Goal: Transaction & Acquisition: Purchase product/service

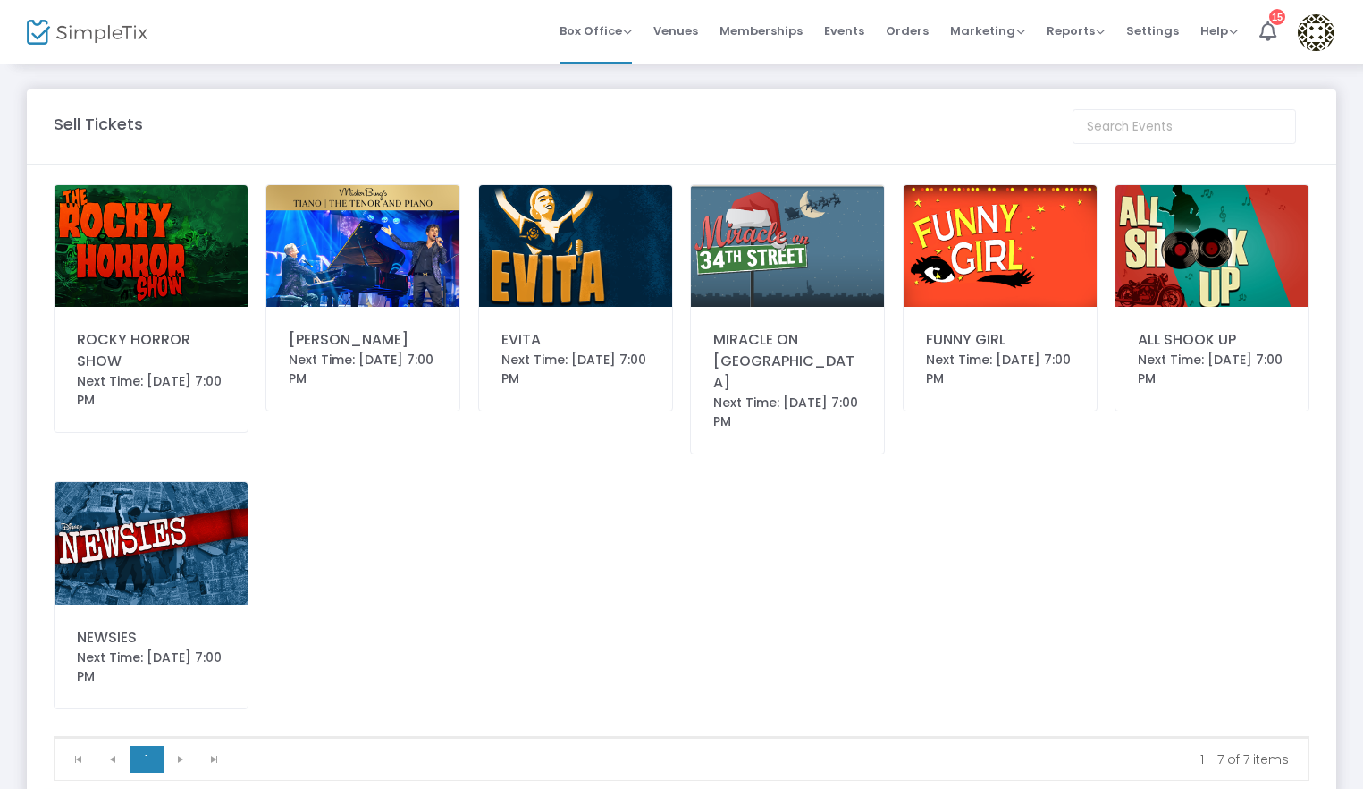
click at [161, 203] on img at bounding box center [151, 246] width 193 height 122
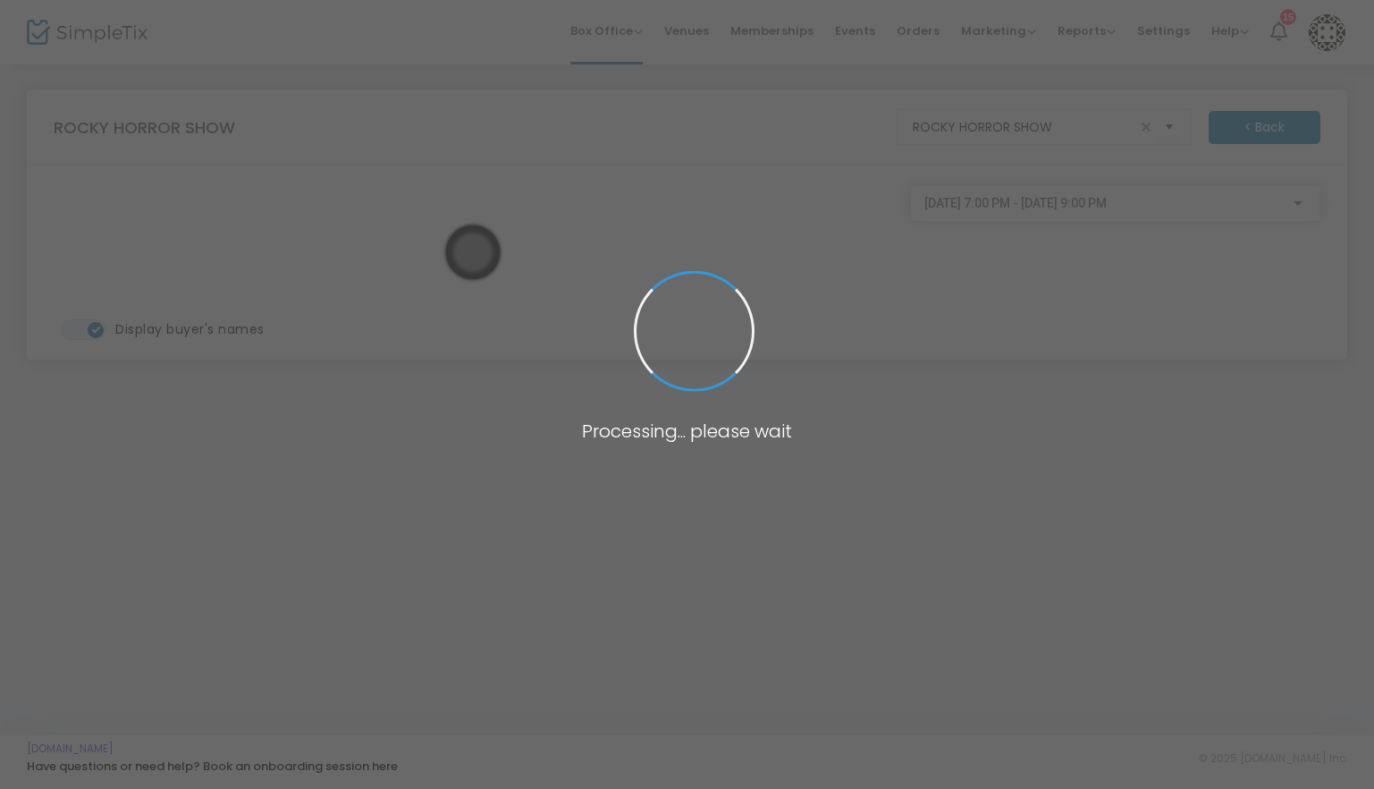
click at [1297, 200] on body "Processing... please wait Box Office Sell Tickets Bookings Sell Season Pass Ven…" at bounding box center [687, 394] width 1374 height 789
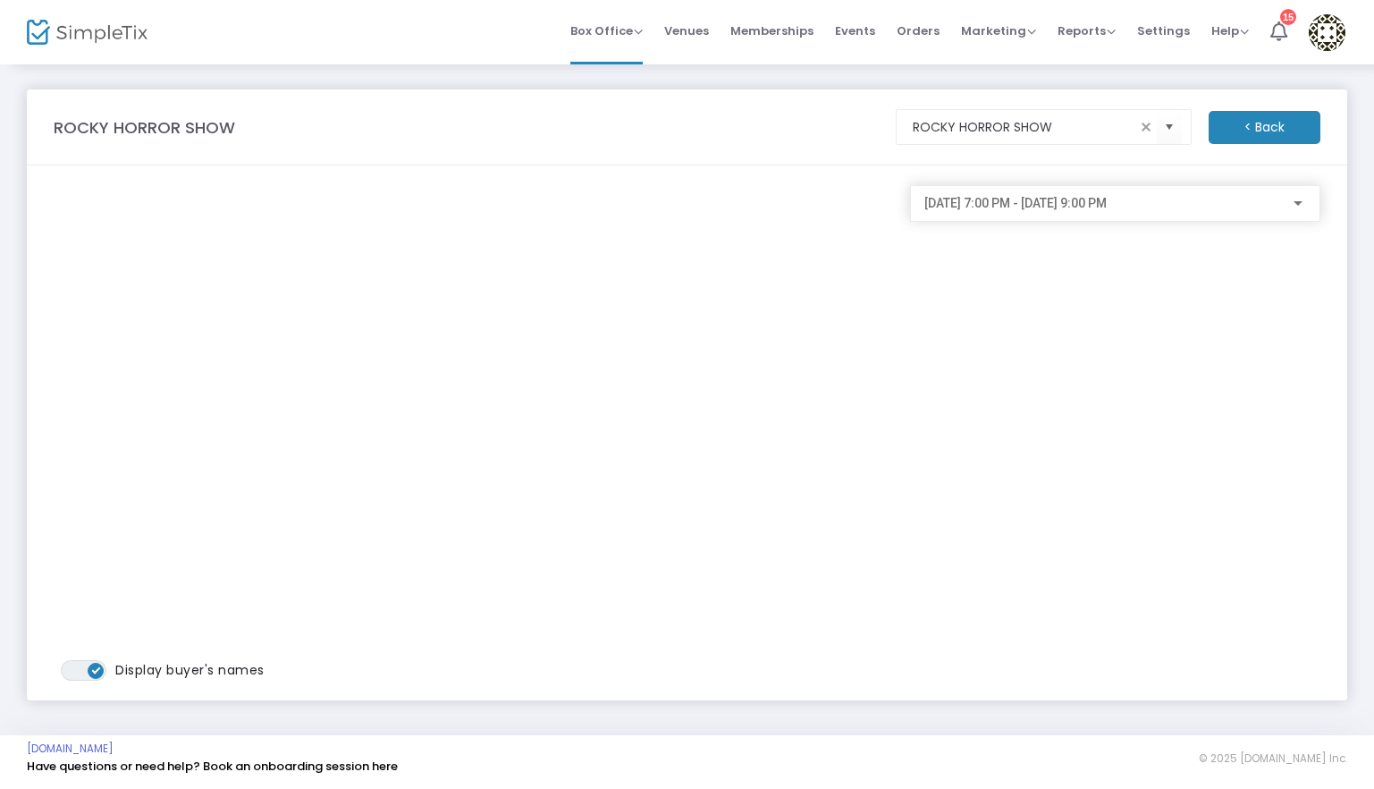
click at [1301, 212] on div "[DATE] 7:00 PM - [DATE] 9:00 PM" at bounding box center [1115, 198] width 382 height 33
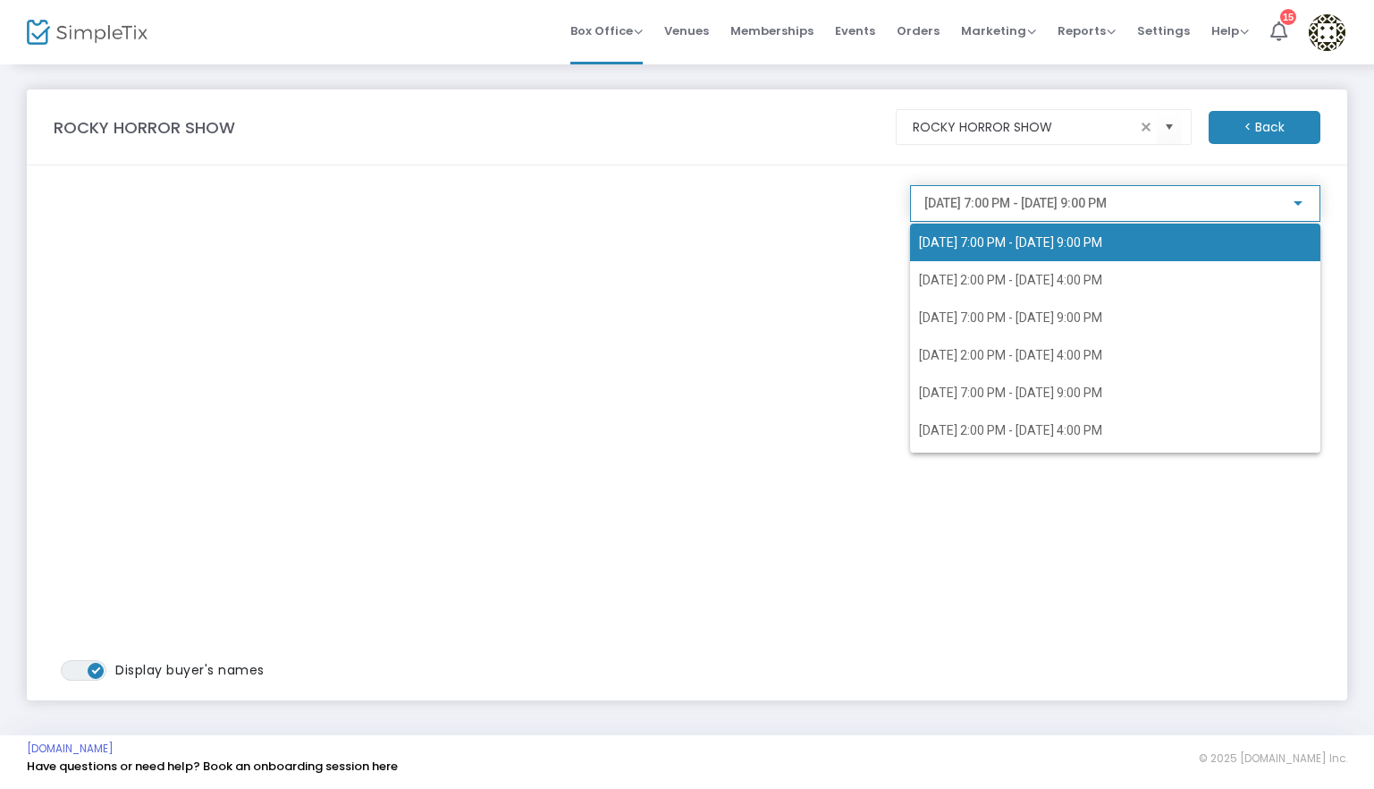
scroll to position [72, 0]
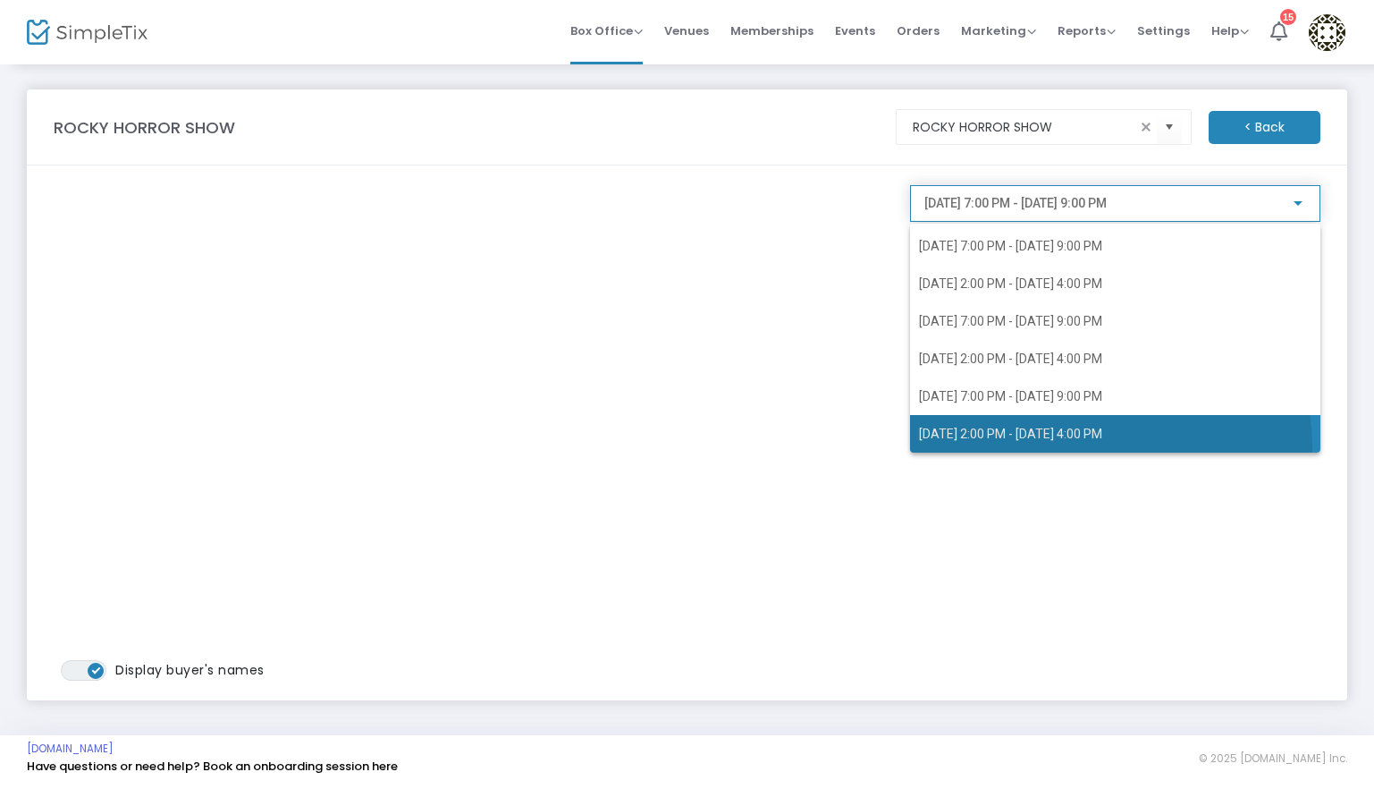
click at [1099, 446] on span "10/5/2025 @ 2:00 PM - 10/5/2025 @ 4:00 PM" at bounding box center [1115, 434] width 392 height 38
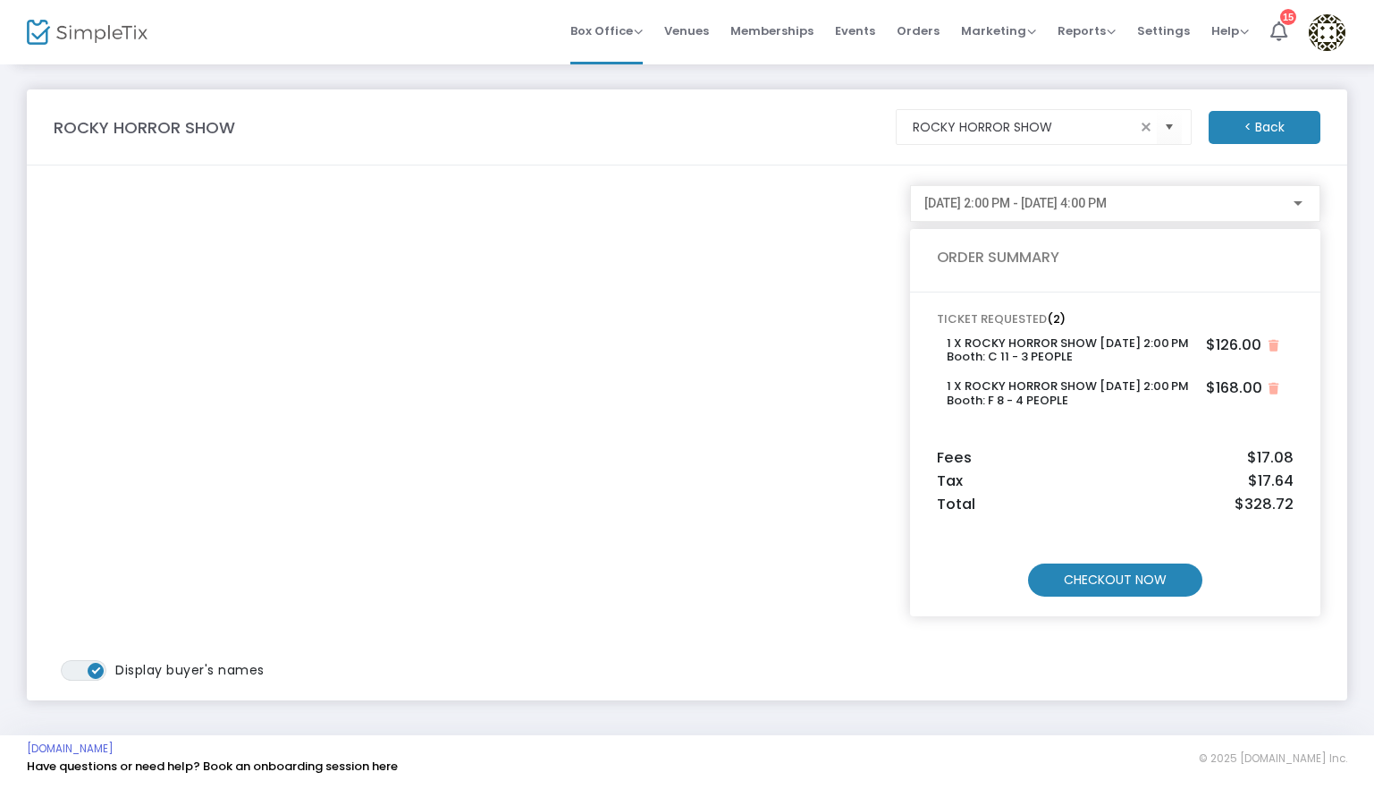
click at [1136, 576] on m-button "CHECKOUT NOW" at bounding box center [1115, 579] width 174 height 33
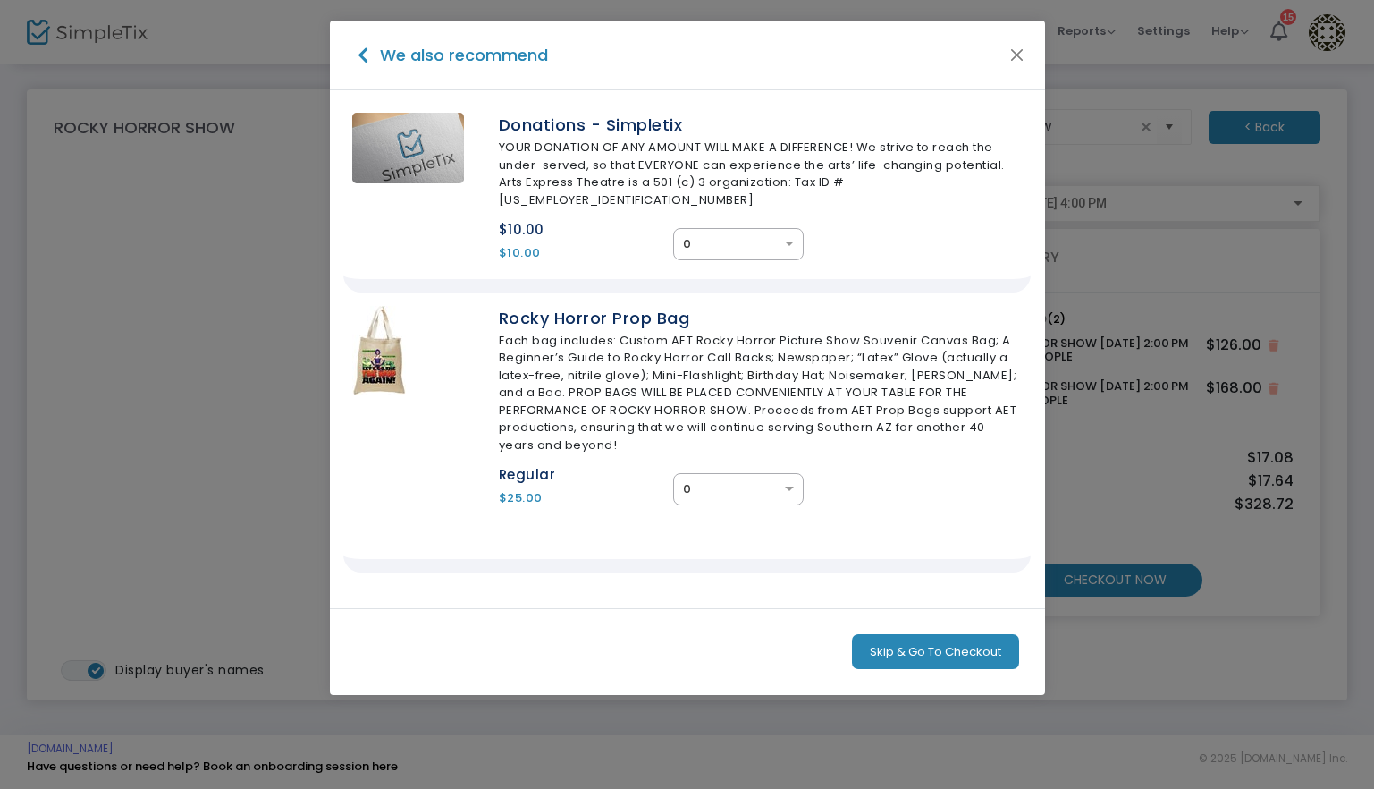
click at [957, 637] on button "Skip & Go To Checkout" at bounding box center [935, 652] width 167 height 36
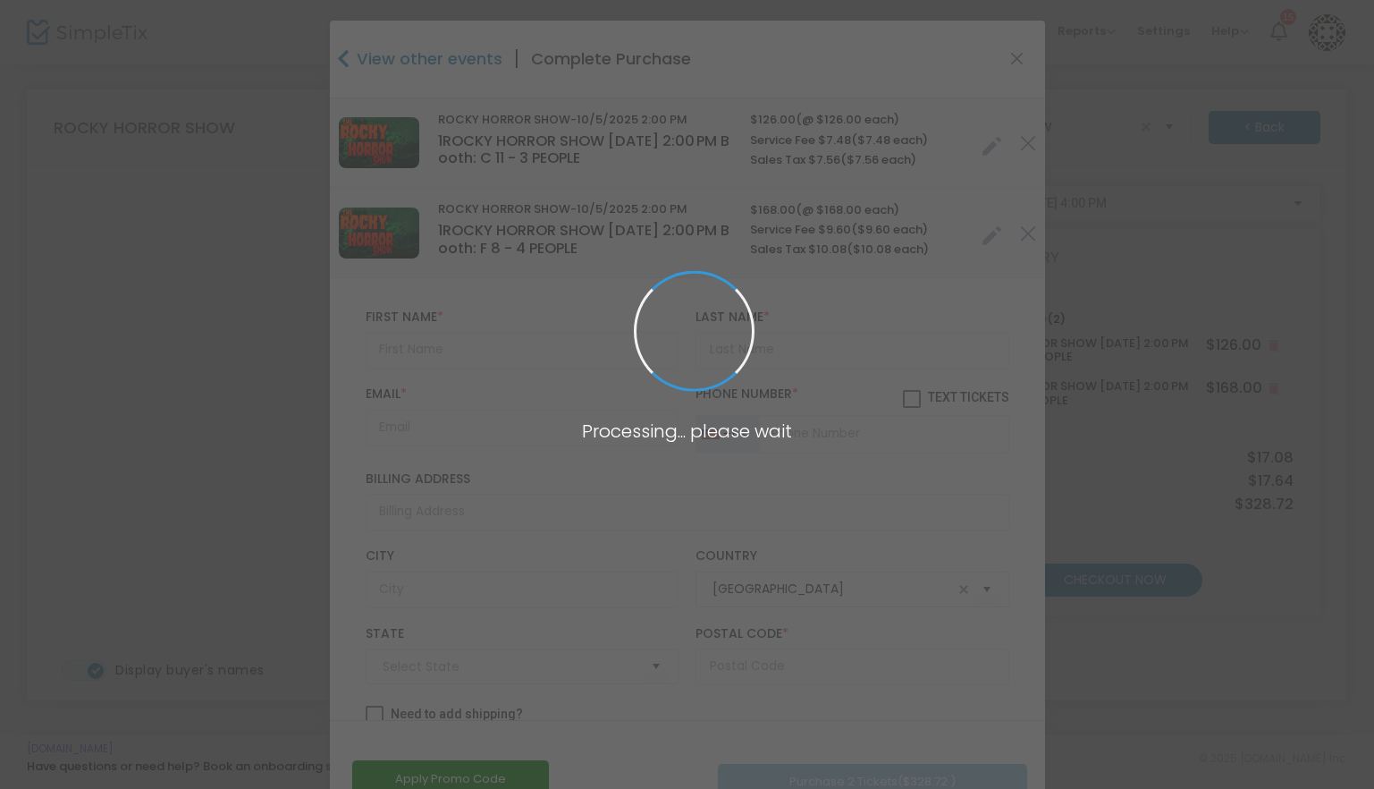
type input "Arizona"
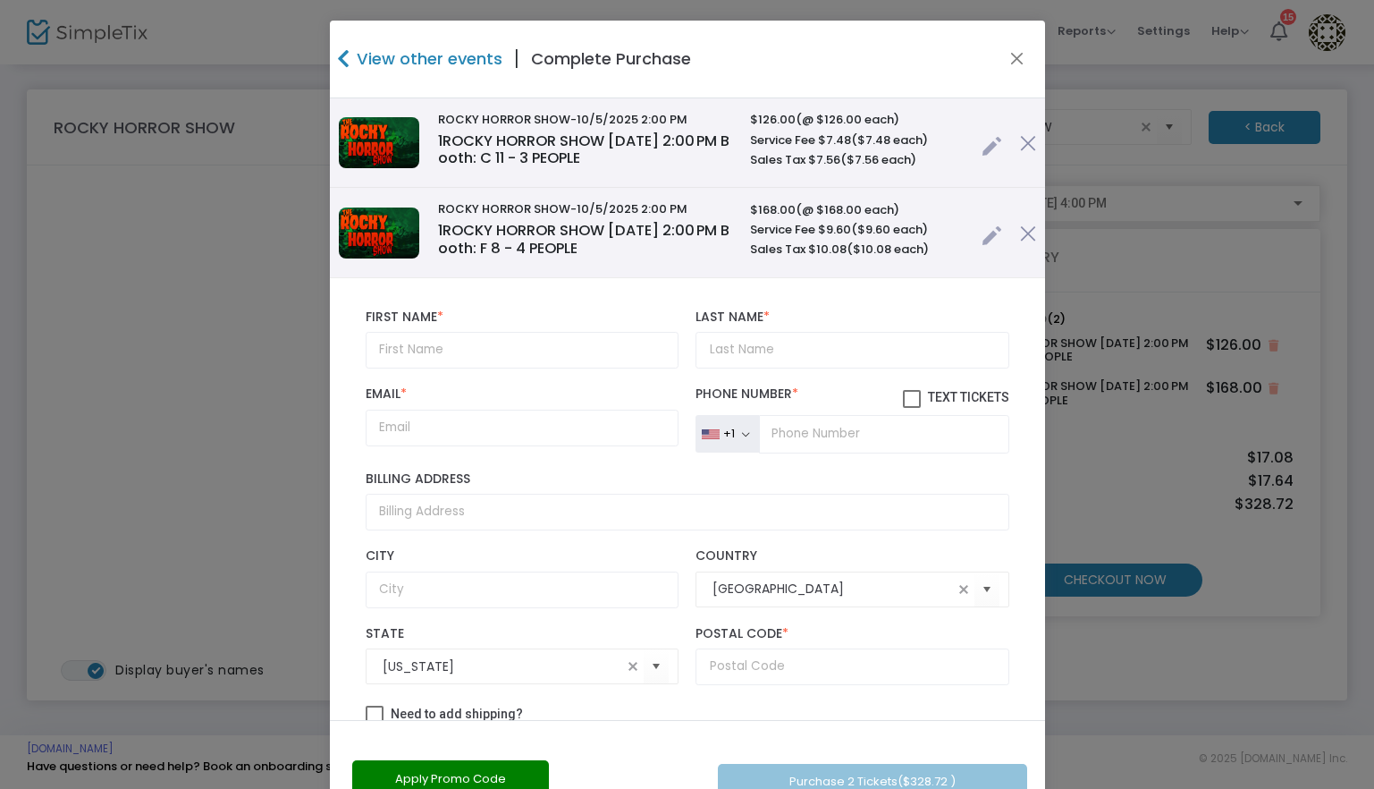
click at [982, 145] on link at bounding box center [992, 142] width 21 height 30
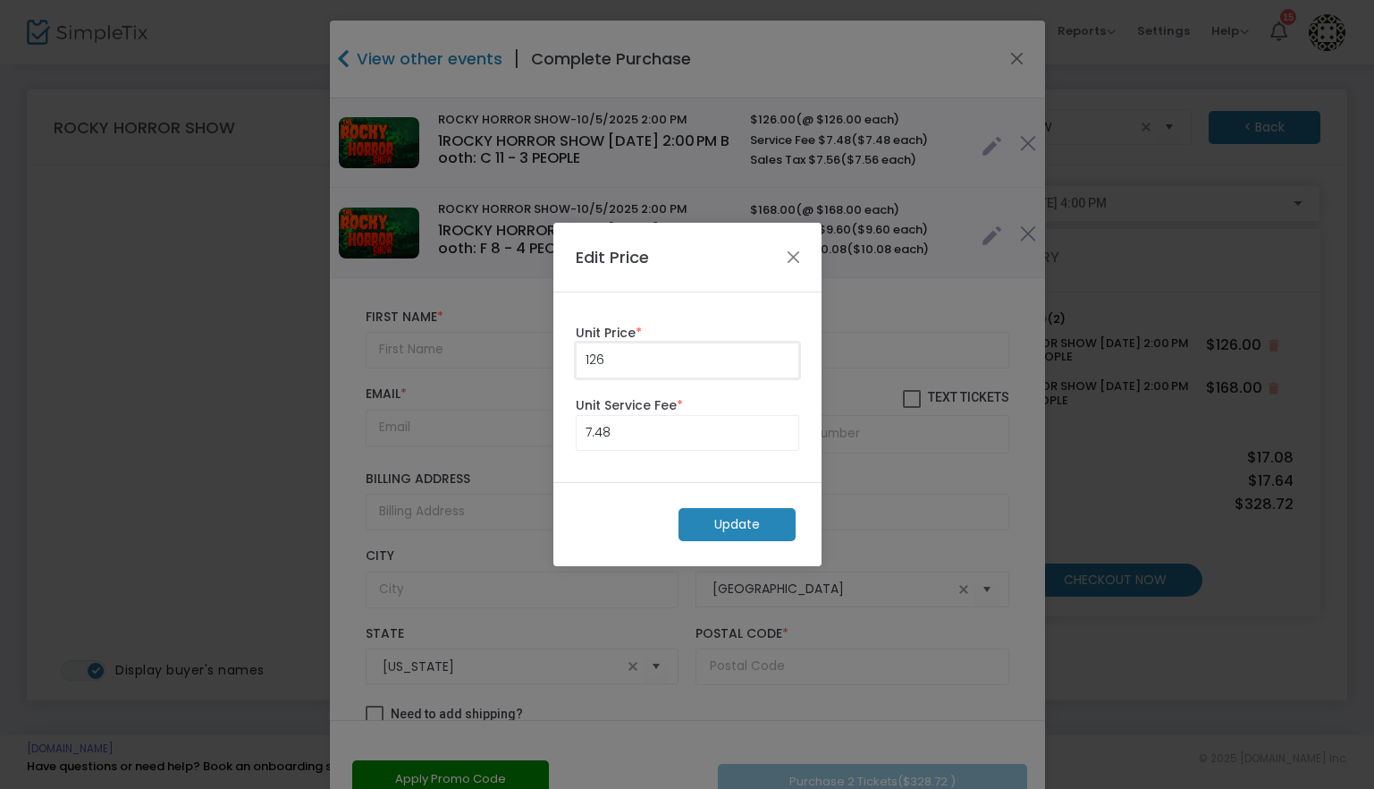
click at [716, 357] on input "126" at bounding box center [688, 360] width 222 height 34
type input "0.00"
click at [671, 438] on input "7.48" at bounding box center [688, 433] width 222 height 34
type input "0.00"
click at [717, 520] on m-button "Update" at bounding box center [737, 524] width 117 height 33
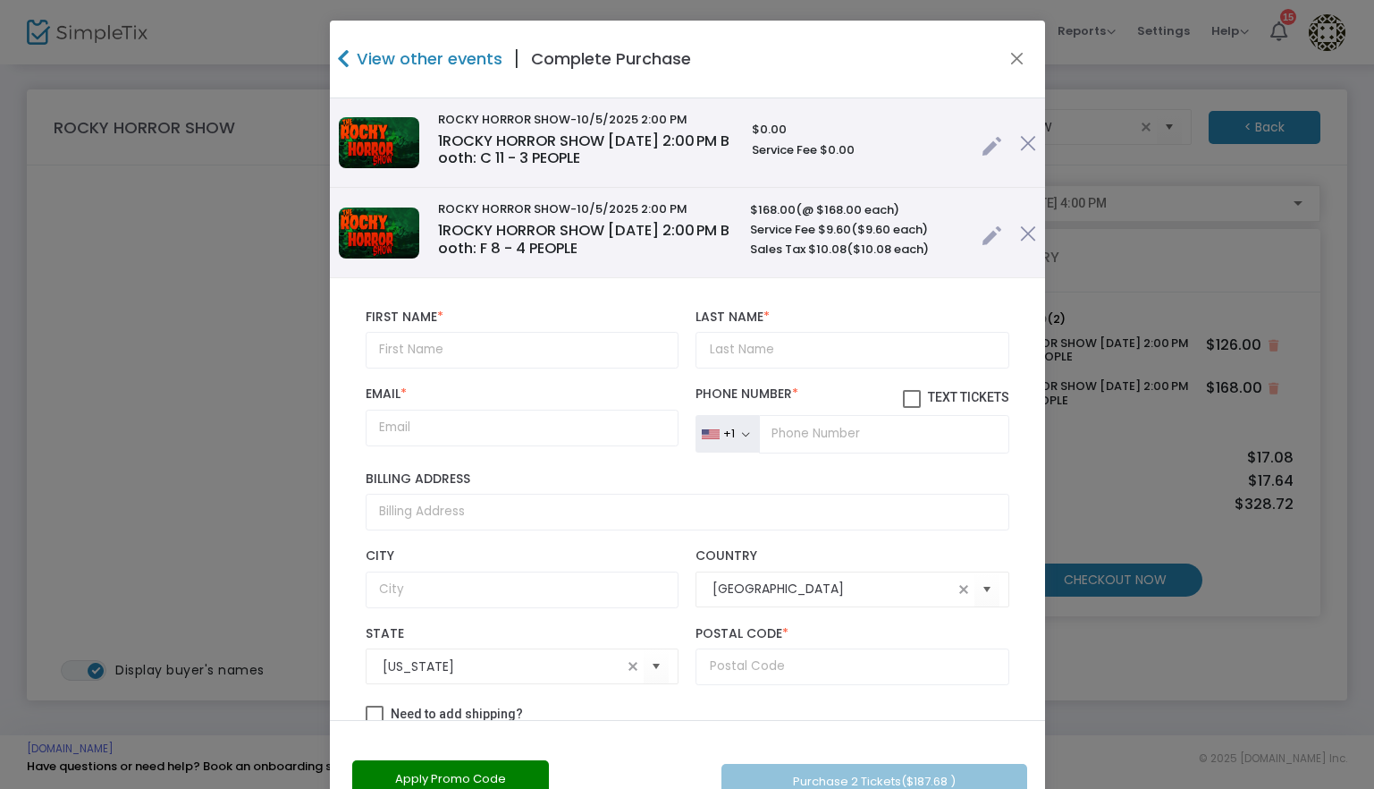
click at [982, 239] on link at bounding box center [992, 231] width 21 height 30
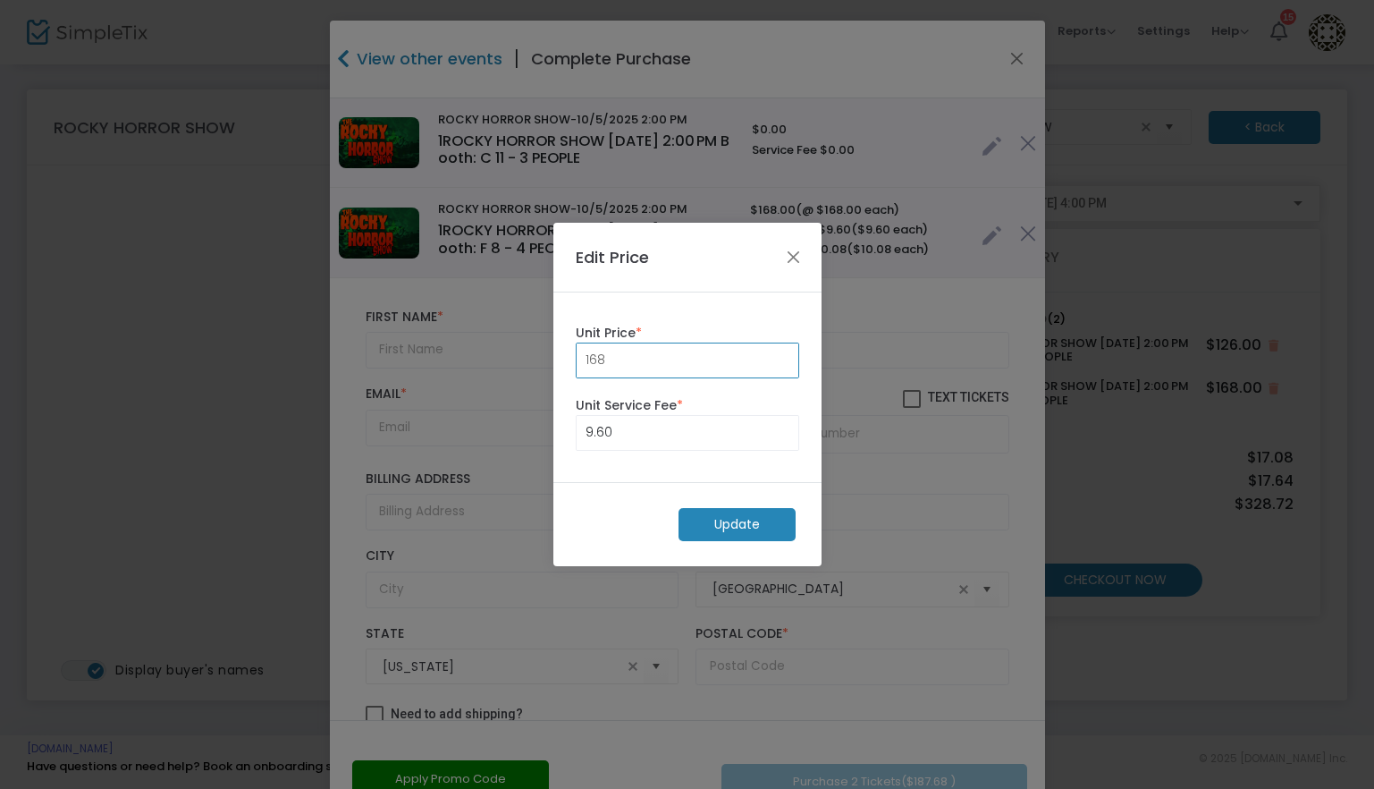
click at [704, 367] on input "168" at bounding box center [688, 360] width 222 height 34
type input "0.00"
click at [654, 451] on div "9.60 Unit Service Fee *" at bounding box center [687, 423] width 241 height 72
click at [667, 438] on input "9.6" at bounding box center [688, 433] width 222 height 34
type input "0.00"
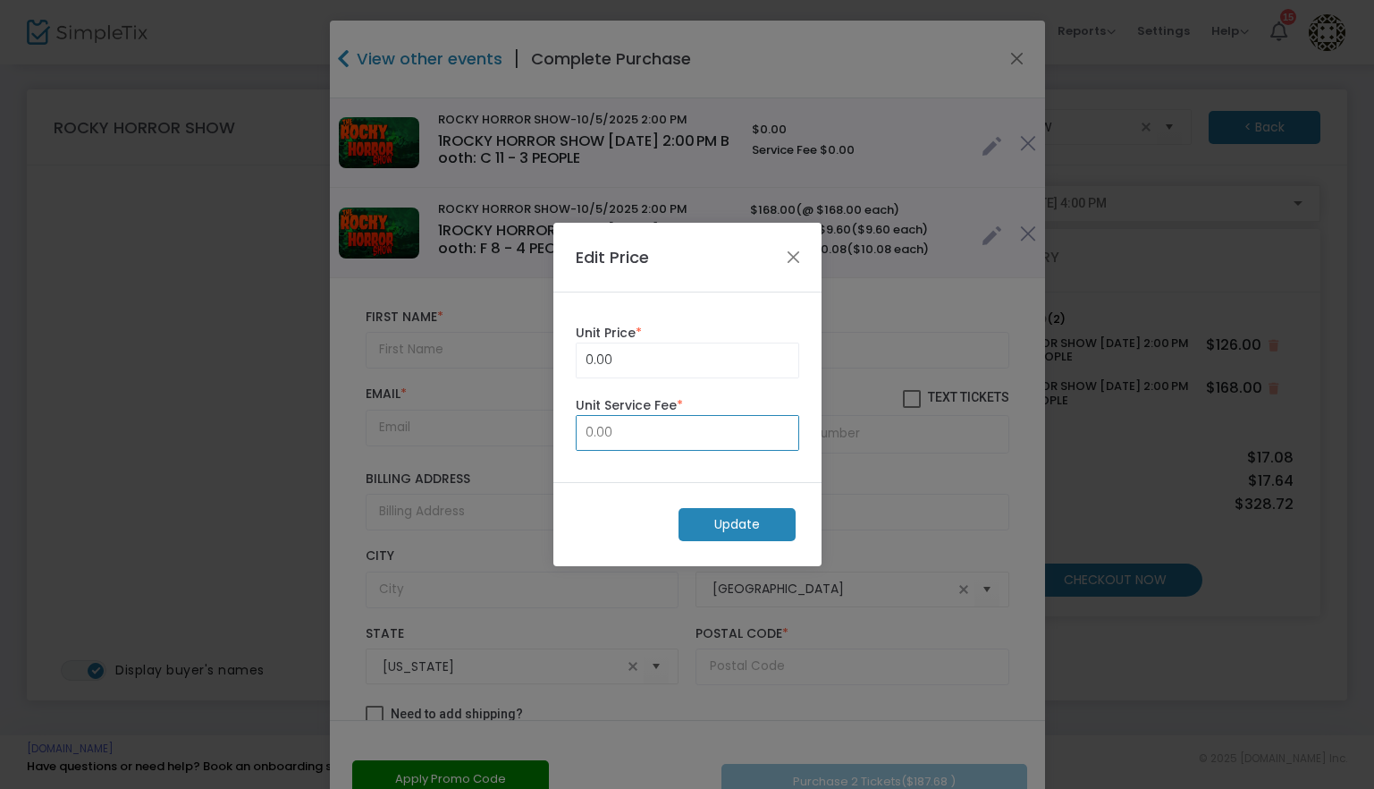
click at [716, 532] on m-button "Update" at bounding box center [737, 524] width 117 height 33
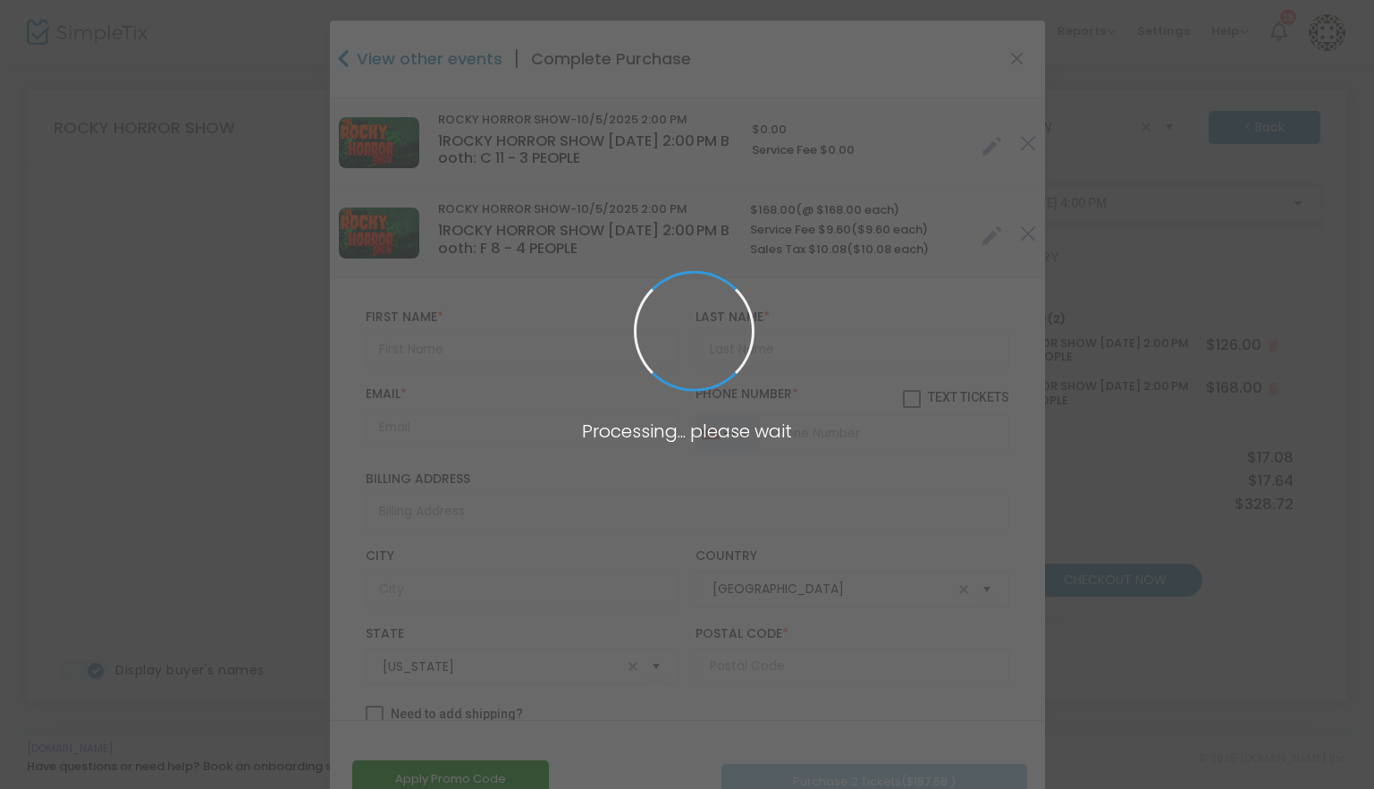
radio input "true"
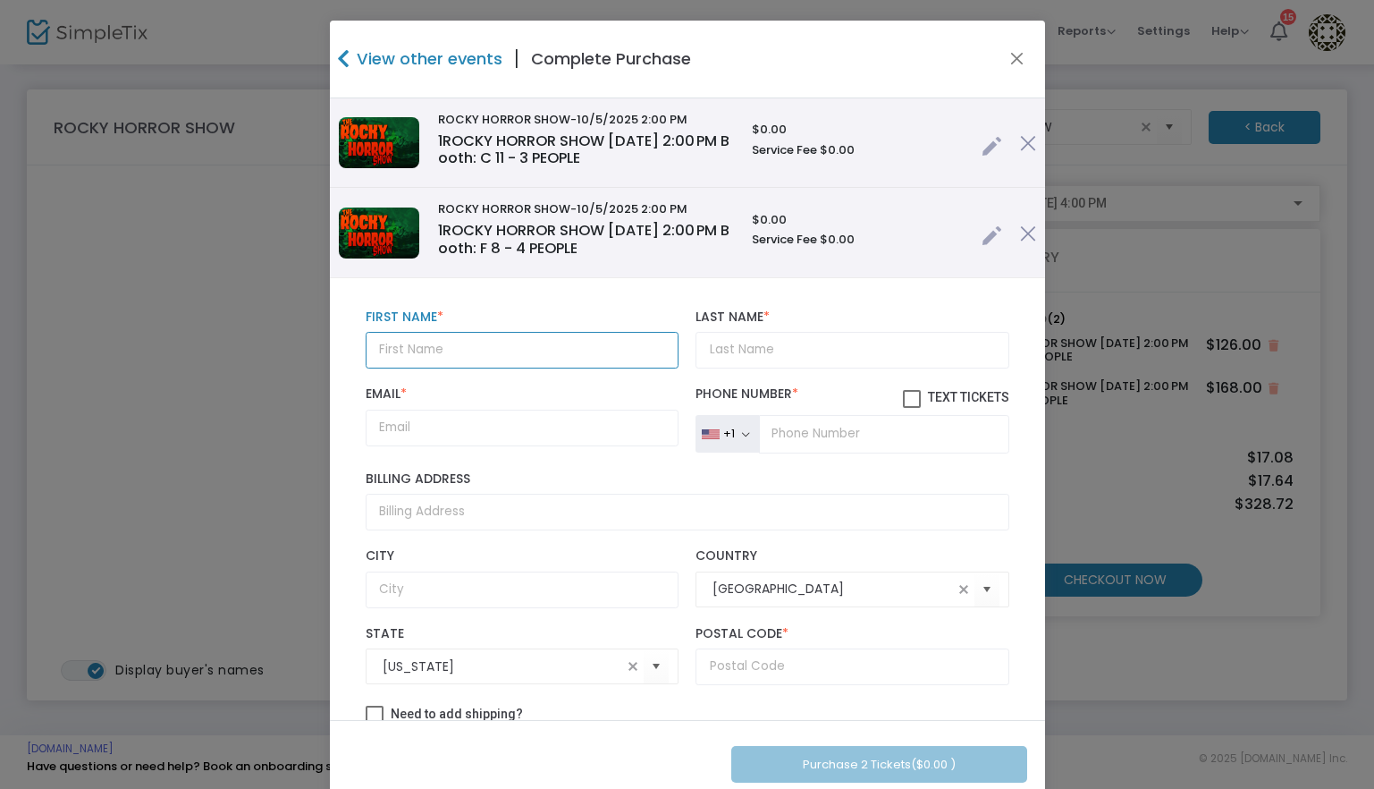
click at [435, 350] on input "text" at bounding box center [522, 350] width 313 height 37
paste input "Lisa Matthews - ATRIA CAMPANA DEL RIO (15)"
type input "Lisa Matthews - ATRIA CAMPANA DEL RIO (15)"
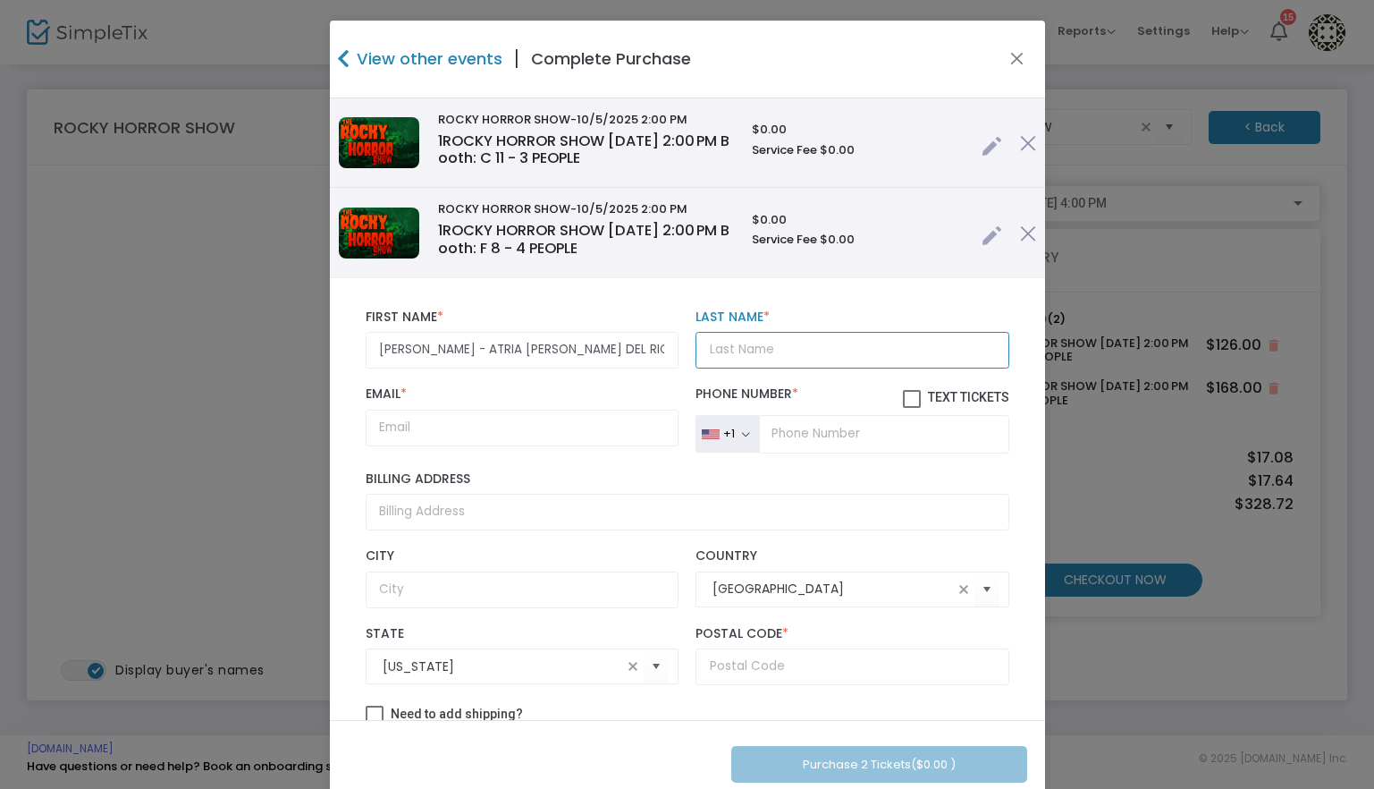
click at [788, 340] on input "Last Name *" at bounding box center [852, 350] width 313 height 37
paste input "Lisa Matthews - ATRIA CAMPANA DEL RIO (15)"
drag, startPoint x: 726, startPoint y: 349, endPoint x: 561, endPoint y: 333, distance: 165.2
click at [561, 333] on div "Lisa Matthews - ATRIA CAMPANA DEL RIO (15) First Name * First Name is required.…" at bounding box center [688, 338] width 662 height 77
type input "Matthews - ATRIA CAMPANA DEL RIO (15)"
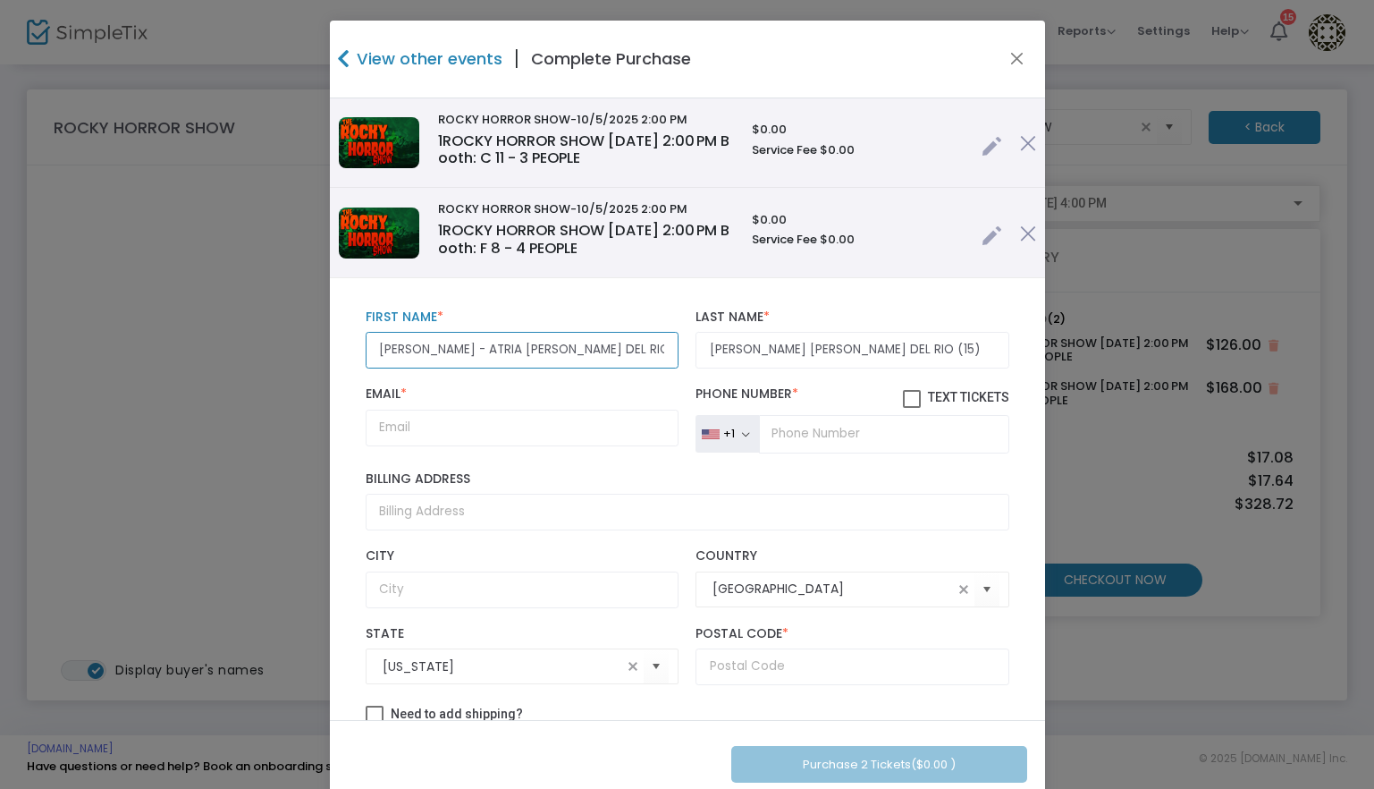
drag, startPoint x: 401, startPoint y: 343, endPoint x: 724, endPoint y: 356, distance: 323.9
click at [724, 356] on div "Lisa Matthews - ATRIA CAMPANA DEL RIO (15) First Name * First Name is required.…" at bounding box center [688, 338] width 662 height 77
type input "Lisa"
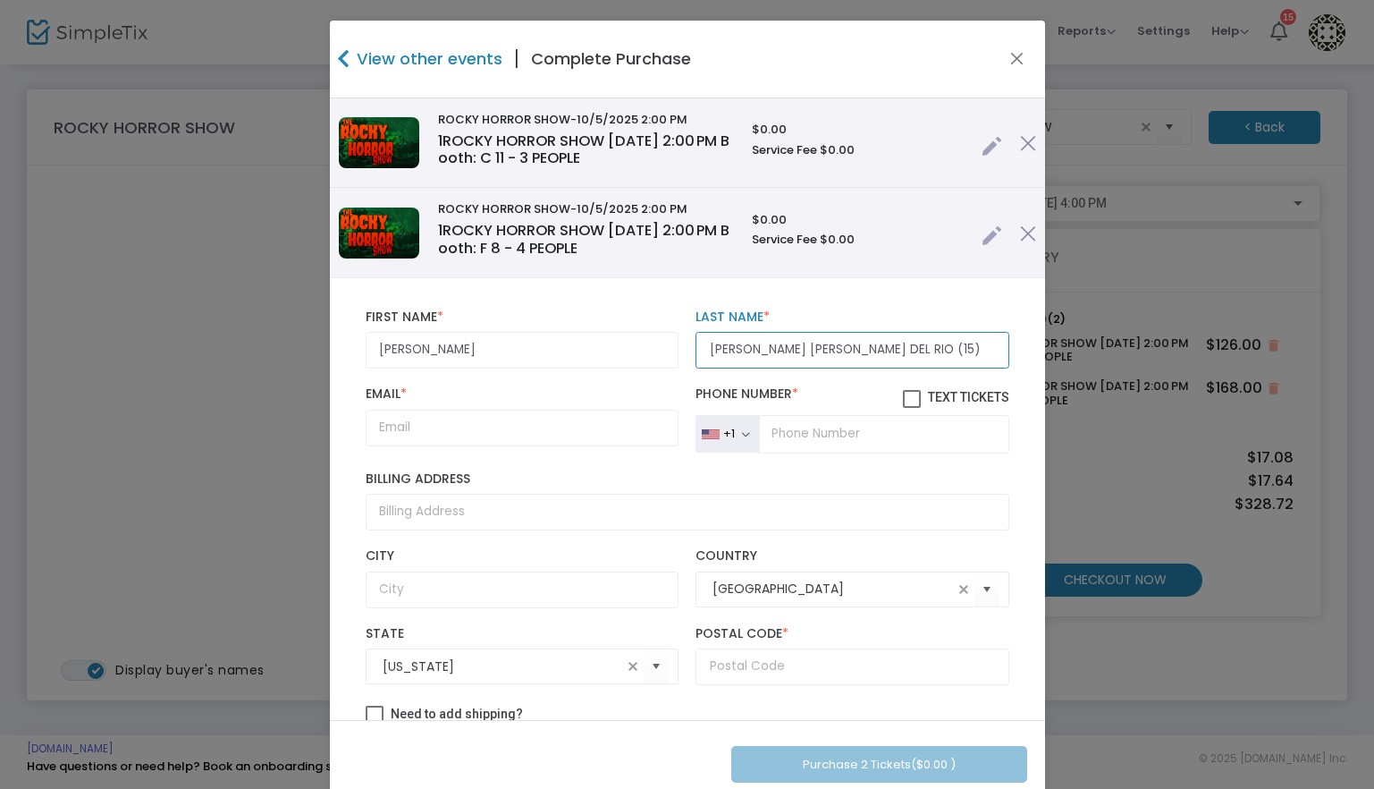
click at [985, 348] on input "Matthews - ATRIA CAMPANA DEL RIO (15)" at bounding box center [852, 350] width 313 height 37
type input "Matthews - ATRIA CAMPANA DEL RIO (7)"
drag, startPoint x: 478, startPoint y: 431, endPoint x: 524, endPoint y: 431, distance: 45.6
click at [478, 431] on input "Email *" at bounding box center [522, 427] width 313 height 37
paste input "Lisa.Matthews@atriaseniorliving.com"
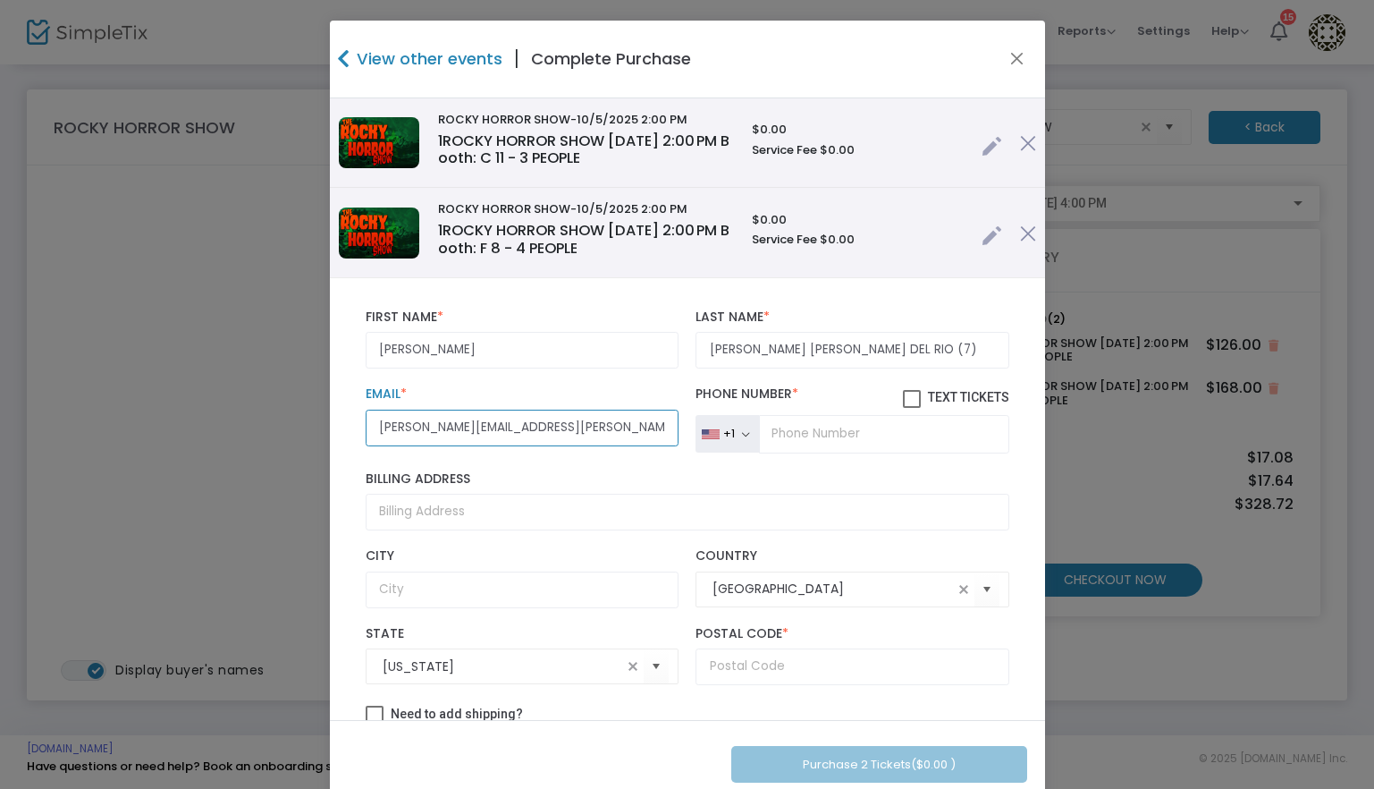
type input "Lisa.Matthews@atriaseniorliving.com"
click at [781, 392] on label "Phone Number * Text Tickets" at bounding box center [852, 396] width 313 height 21
click at [911, 408] on input "Text Tickets" at bounding box center [911, 408] width 1 height 1
checkbox input "true"
click at [790, 425] on input "tel" at bounding box center [883, 434] width 249 height 38
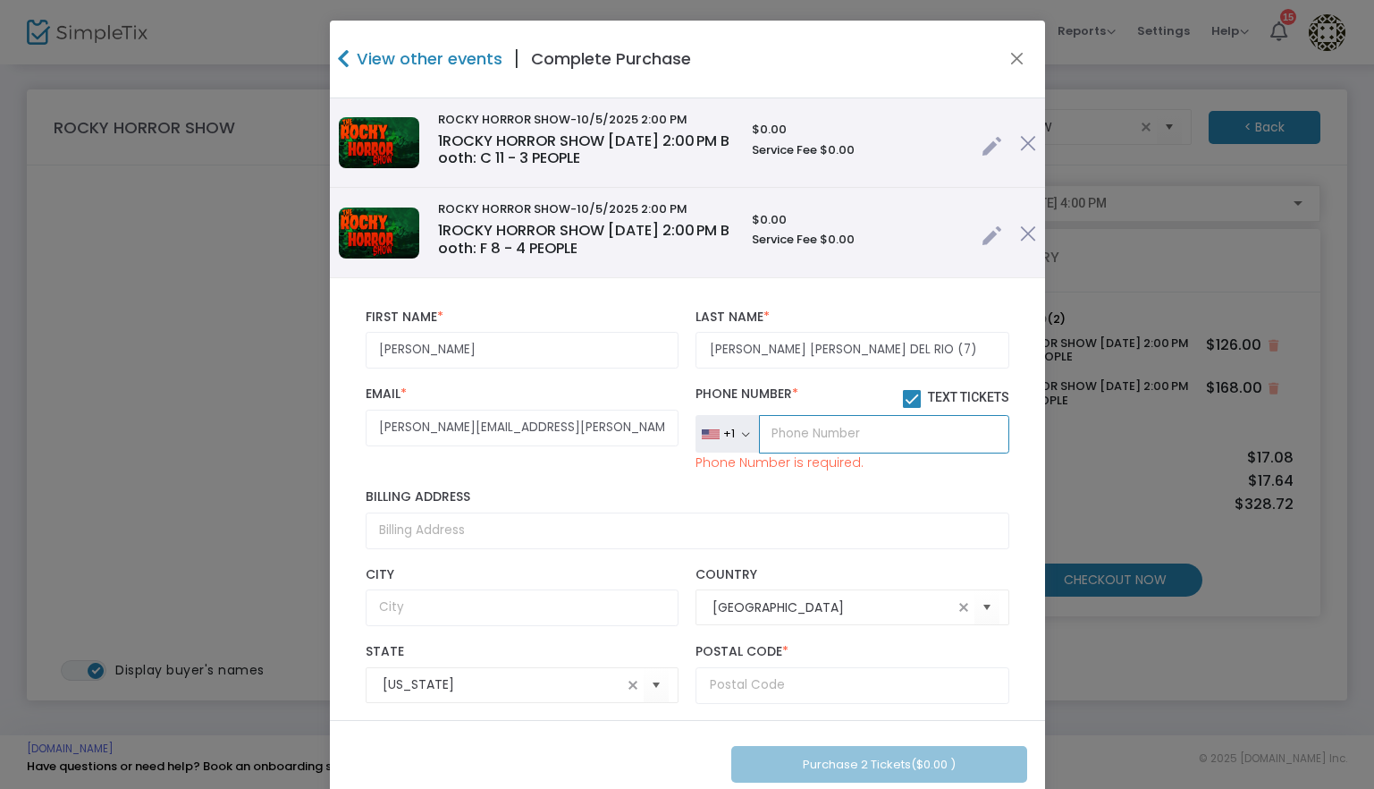
paste input "(317) 514-9592"
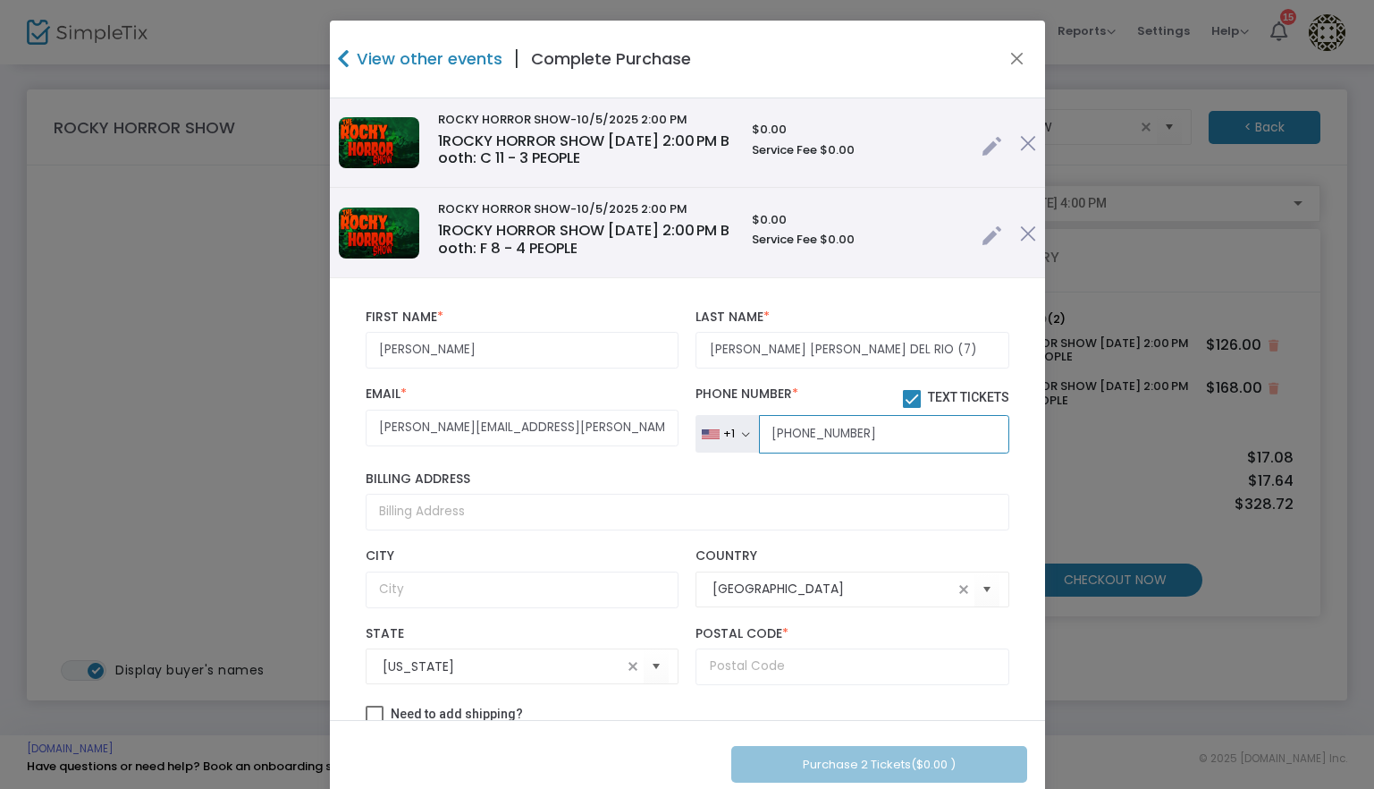
type input "(317) 514-9592"
click at [903, 395] on span at bounding box center [912, 399] width 18 height 18
click at [911, 408] on input "Text Tickets" at bounding box center [911, 408] width 1 height 1
checkbox input "false"
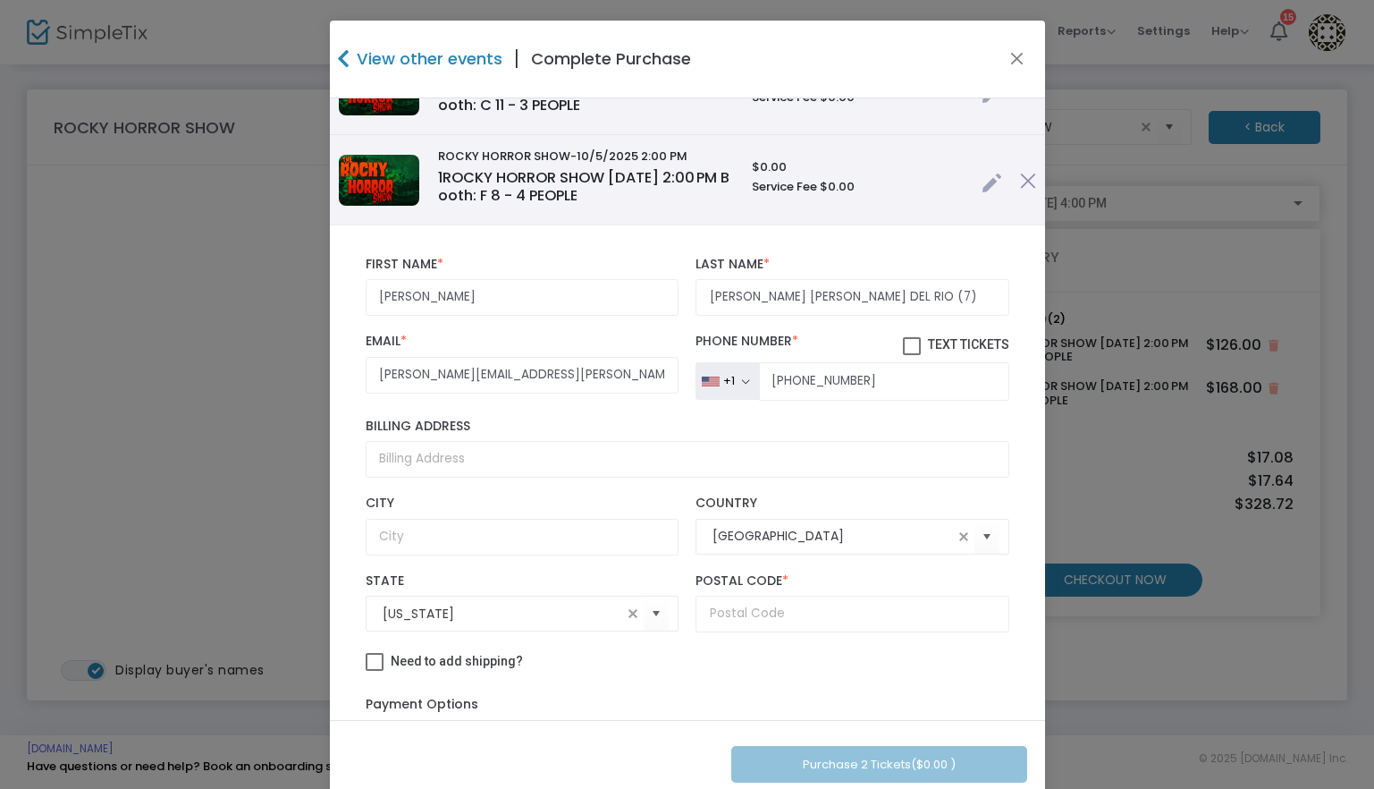
scroll to position [108, 0]
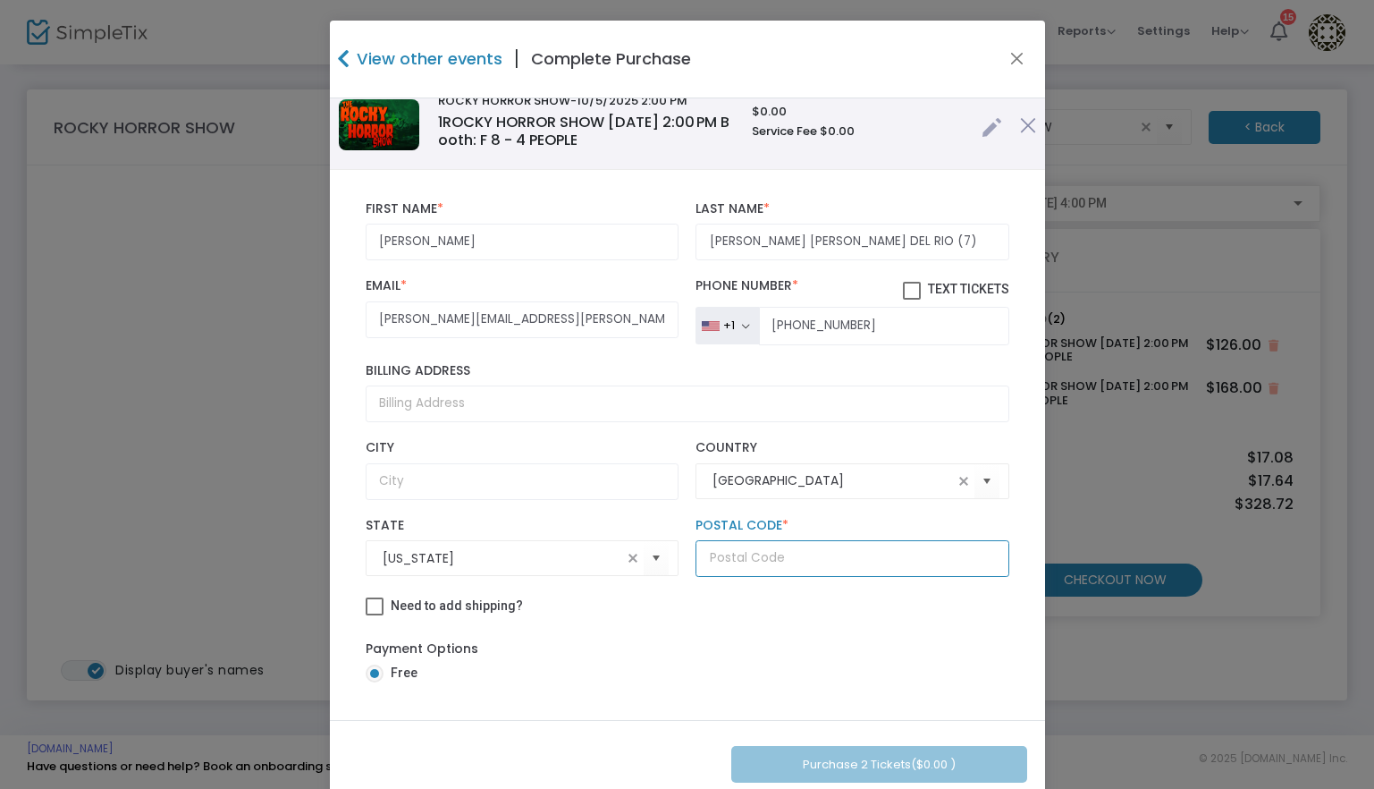
click at [747, 563] on input "text" at bounding box center [852, 558] width 313 height 37
paste input "85718"
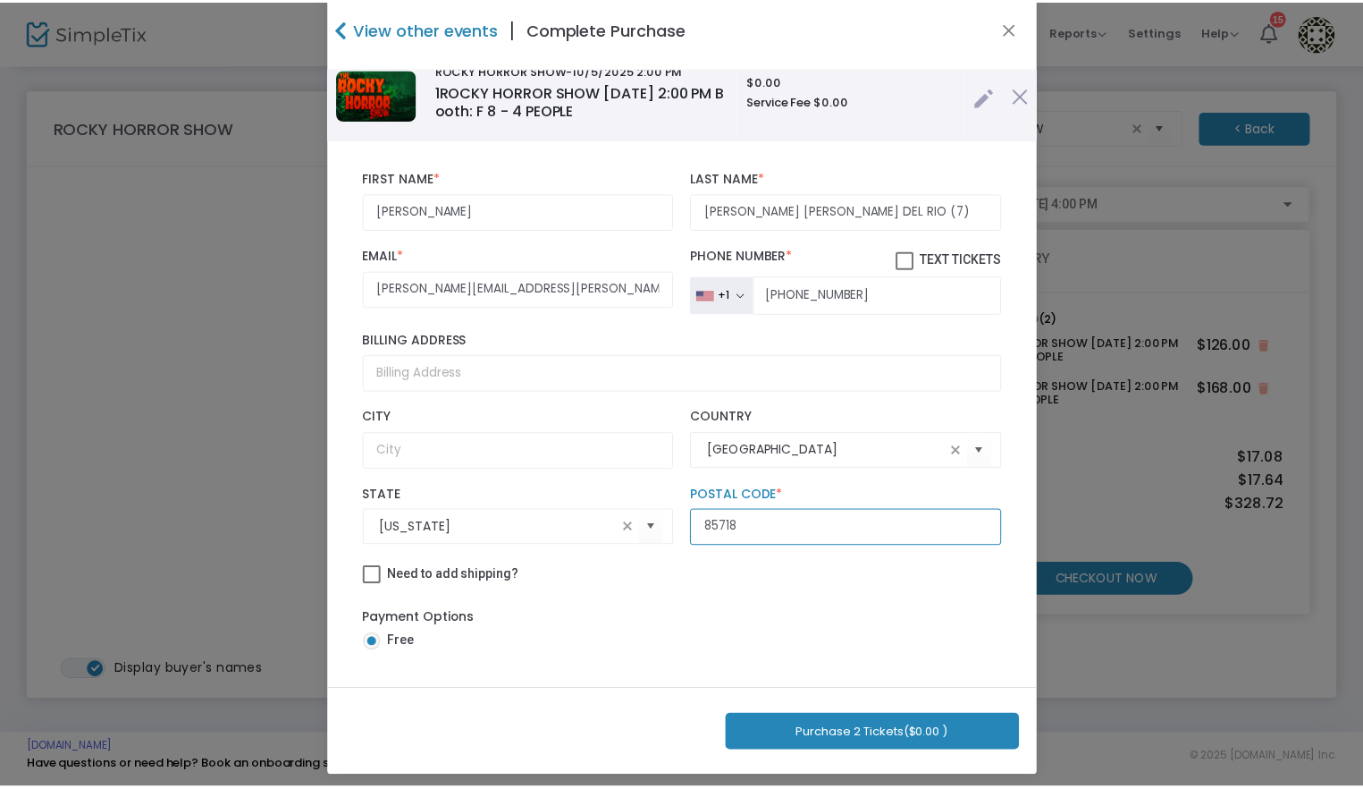
scroll to position [39, 0]
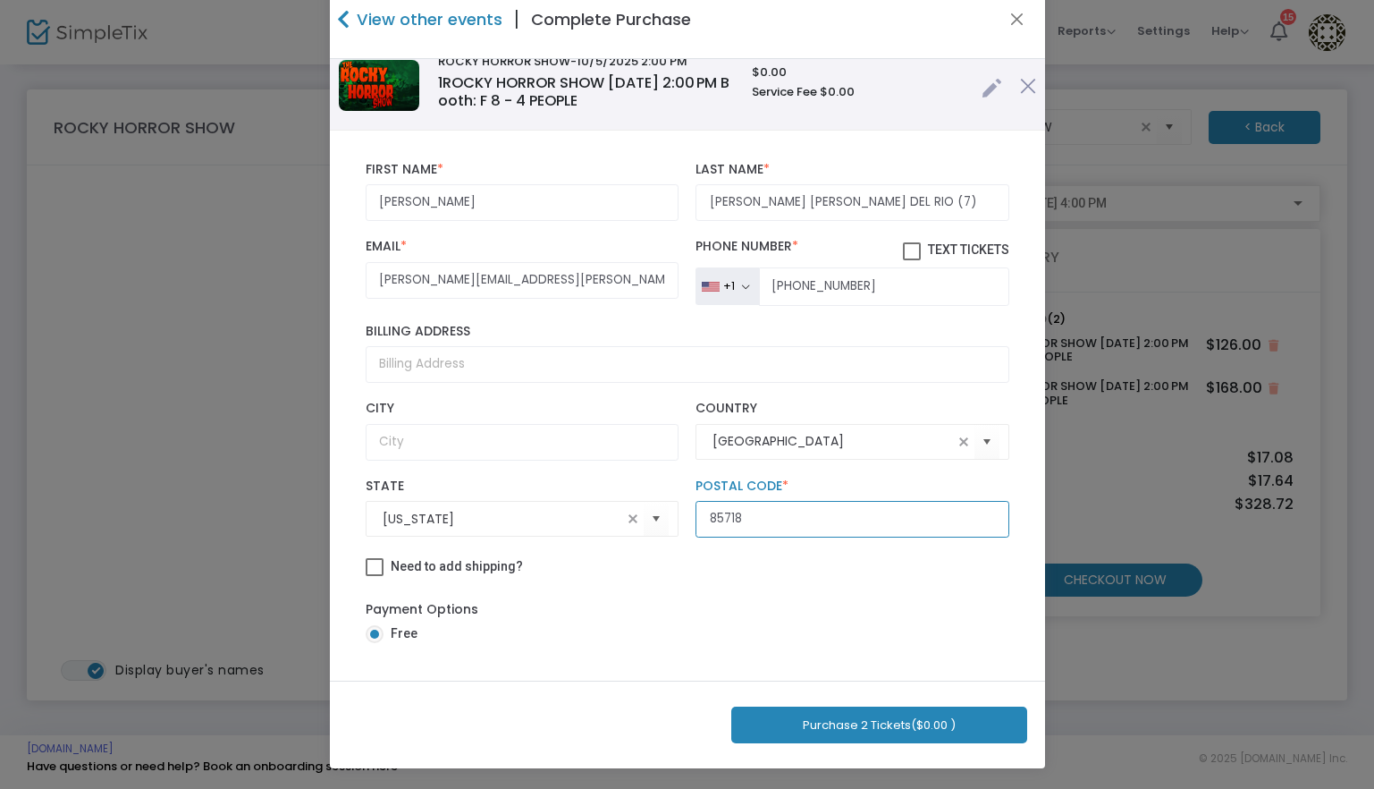
type input "85718"
click at [852, 717] on button "Purchase 2 Tickets ($0.00 )" at bounding box center [879, 724] width 296 height 37
